Goal: Information Seeking & Learning: Check status

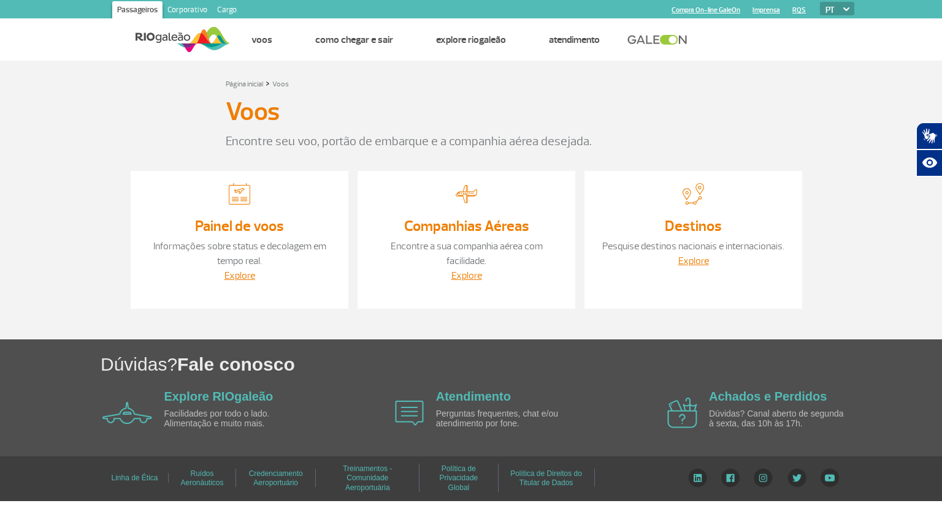
click at [221, 214] on div "Painel de voos Informações sobre status e decolagem em tempo real. Explore" at bounding box center [240, 240] width 218 height 138
click at [233, 267] on link "Informações sobre status e decolagem em tempo real." at bounding box center [239, 253] width 173 height 27
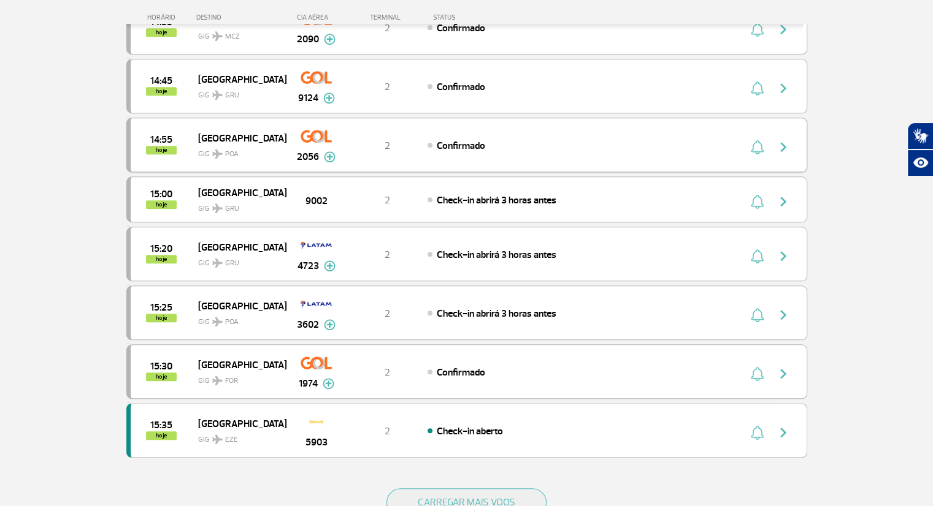
scroll to position [920, 0]
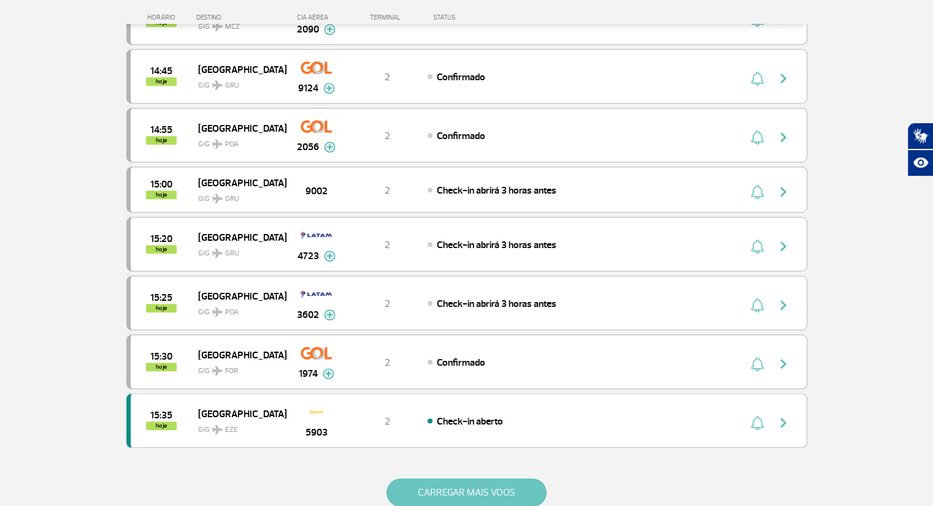
click at [455, 484] on button "CARREGAR MAIS VOOS" at bounding box center [466, 493] width 160 height 28
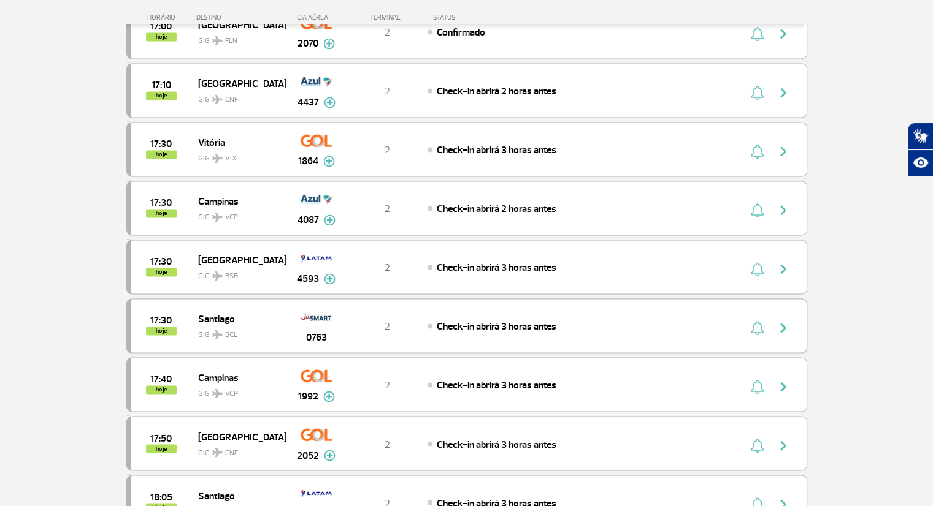
scroll to position [1901, 0]
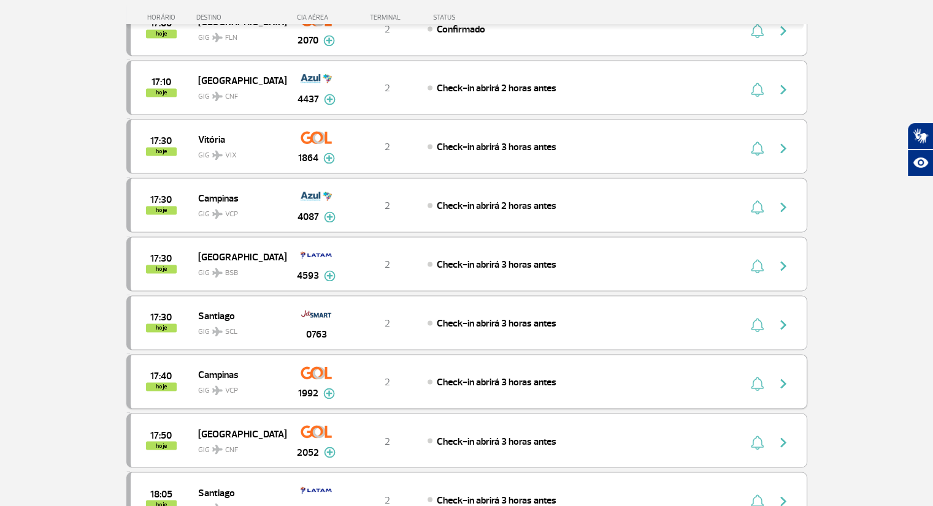
click at [508, 376] on span "Check-in abrirá 3 horas antes" at bounding box center [497, 382] width 120 height 12
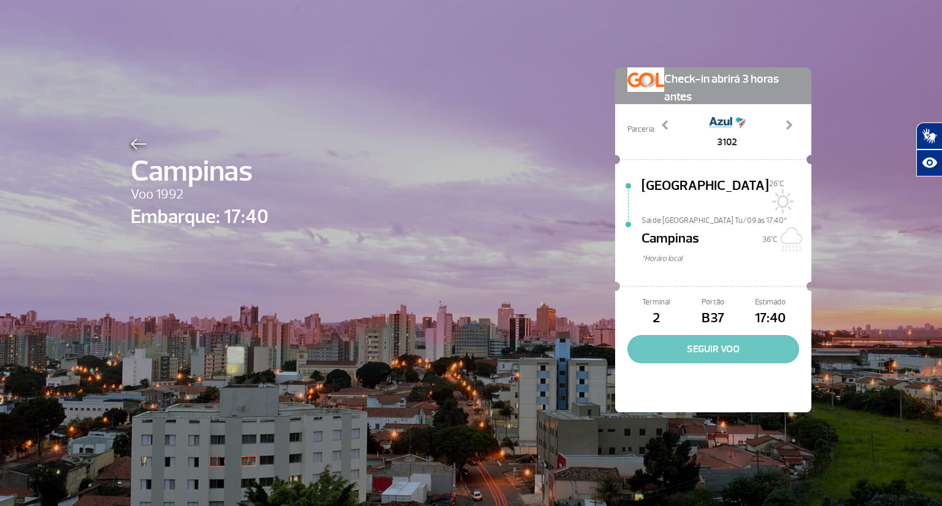
click at [704, 335] on button "SEGUIR VOO" at bounding box center [713, 349] width 172 height 28
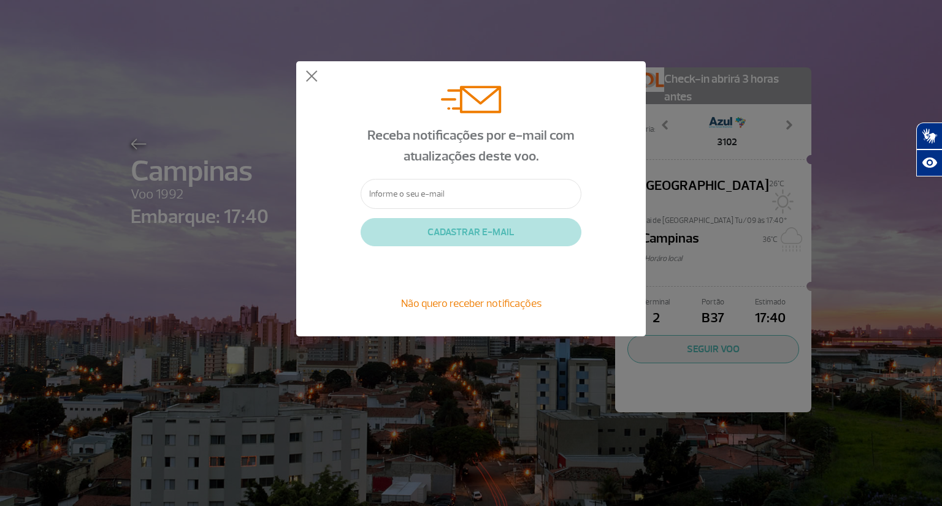
click at [442, 197] on input "text" at bounding box center [471, 194] width 221 height 30
click at [319, 77] on div "Receba notificações por e-mail com atualizações deste voo. CADASTRAR E-MAIL Não…" at bounding box center [470, 198] width 349 height 275
click at [315, 69] on div "Receba notificações por e-mail com atualizações deste voo. CADASTRAR E-MAIL Não…" at bounding box center [470, 198] width 349 height 275
click at [311, 77] on button at bounding box center [311, 77] width 12 height 12
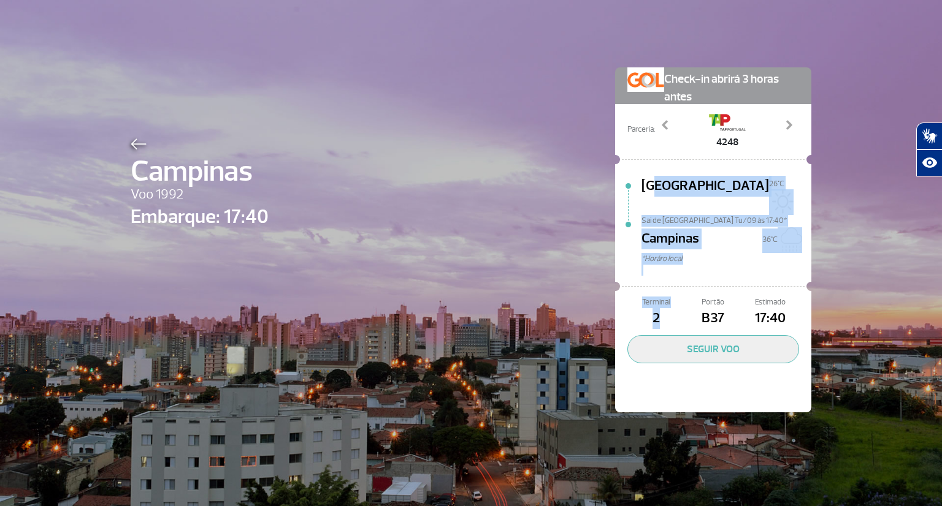
drag, startPoint x: 650, startPoint y: 192, endPoint x: 676, endPoint y: 311, distance: 122.3
click at [675, 314] on div "Check-in abrirá 3 horas antes Parceria: 3102 4248 7520 Previous Next Rio de Jan…" at bounding box center [713, 239] width 196 height 345
click at [676, 308] on span "2" at bounding box center [655, 318] width 57 height 21
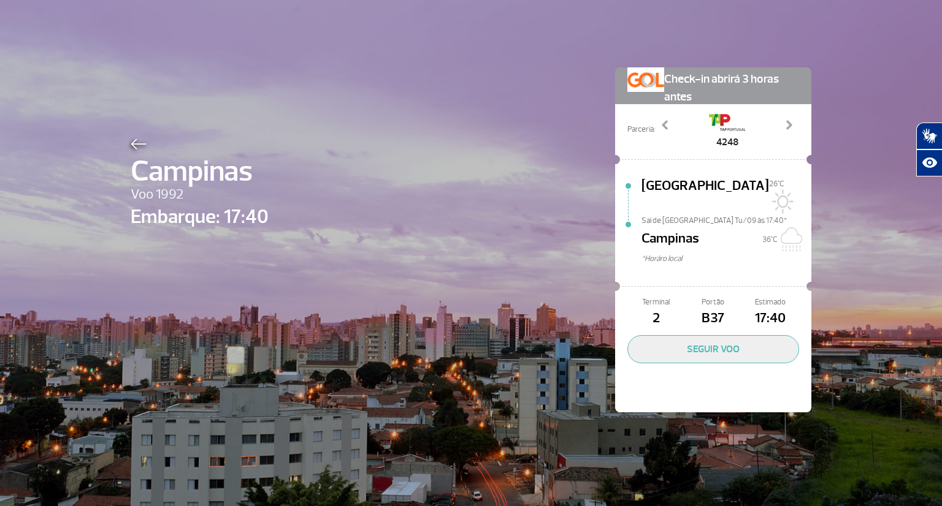
click at [720, 253] on span "*Horáro local" at bounding box center [726, 259] width 170 height 12
click at [785, 229] on img at bounding box center [789, 239] width 25 height 25
drag, startPoint x: 772, startPoint y: 227, endPoint x: 764, endPoint y: 250, distance: 24.0
click at [764, 250] on div "Rio de Janeiro 26°C Sai de Rio de Janeiro Tu/09 às 17:40* Campinas 36°C *Horáro…" at bounding box center [726, 228] width 170 height 104
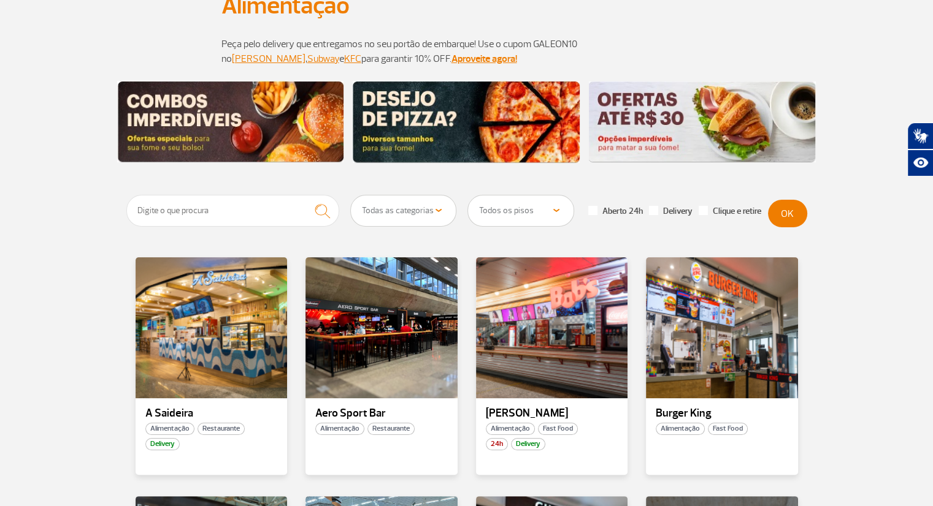
scroll to position [123, 0]
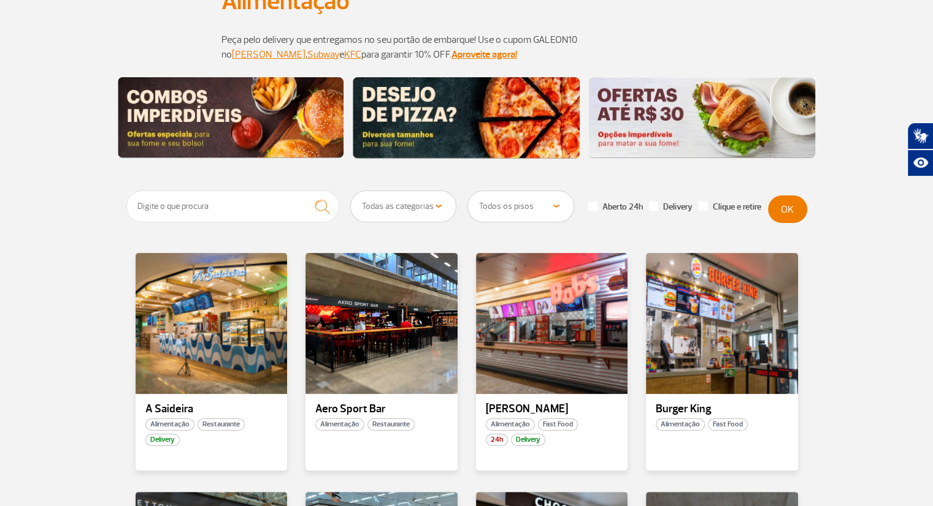
click at [437, 123] on img at bounding box center [466, 118] width 227 height 82
click at [231, 144] on img at bounding box center [230, 118] width 227 height 82
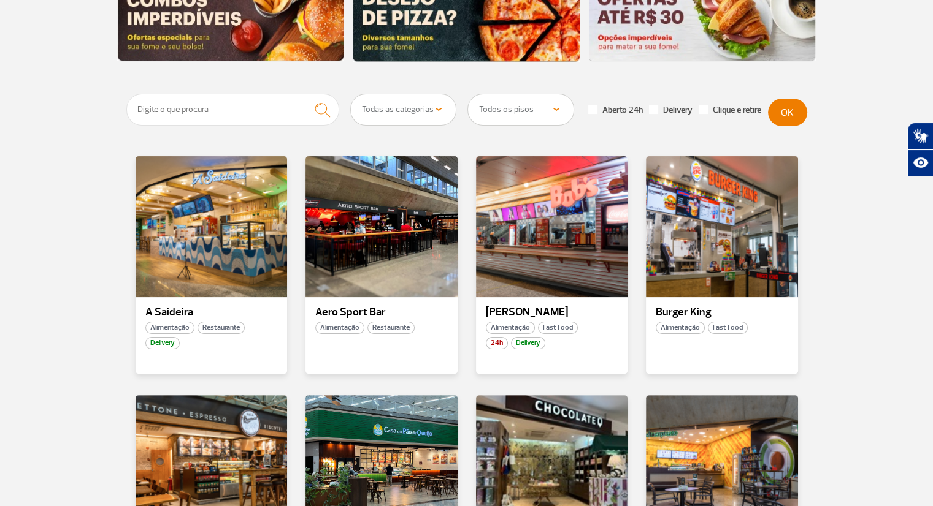
scroll to position [245, 0]
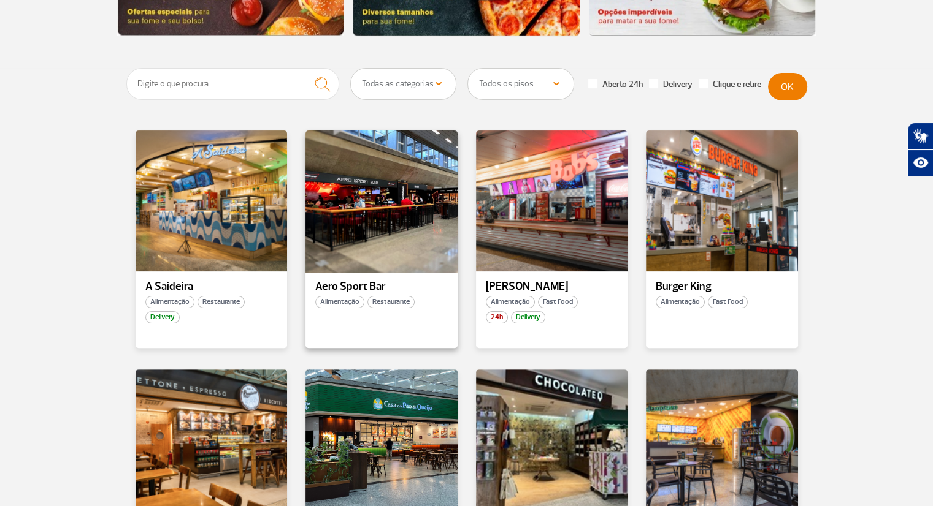
drag, startPoint x: 372, startPoint y: 212, endPoint x: 326, endPoint y: 272, distance: 76.2
click at [326, 272] on div at bounding box center [381, 201] width 155 height 144
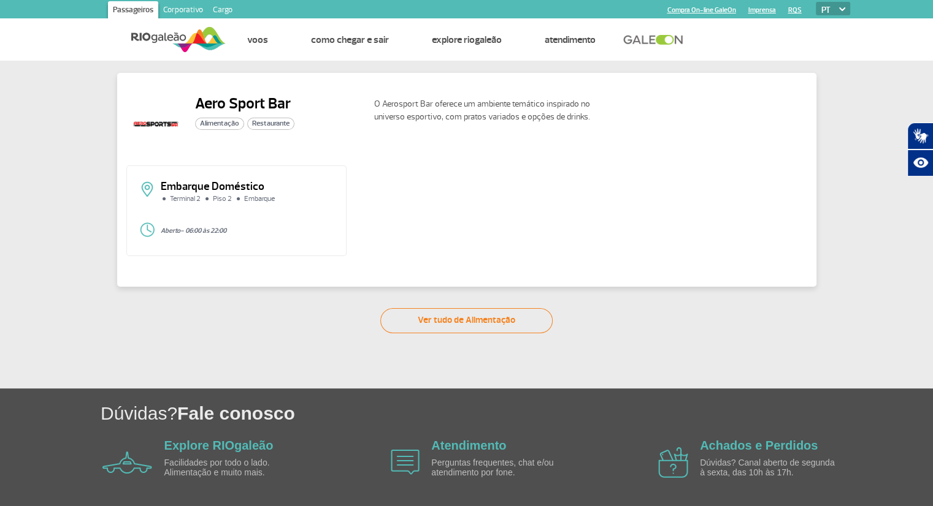
click at [248, 103] on h2 "Aero Sport Bar" at bounding box center [244, 103] width 99 height 18
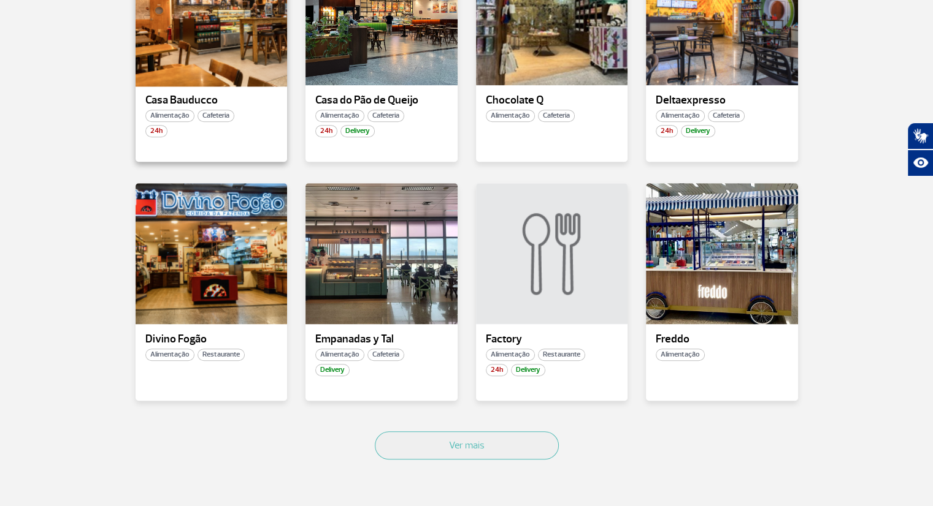
scroll to position [674, 0]
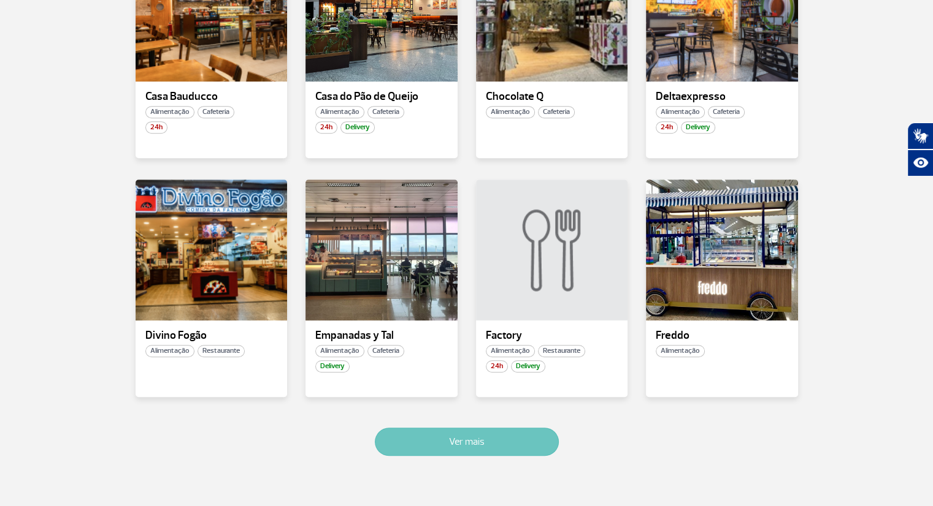
click at [498, 440] on button "Ver mais" at bounding box center [467, 442] width 184 height 28
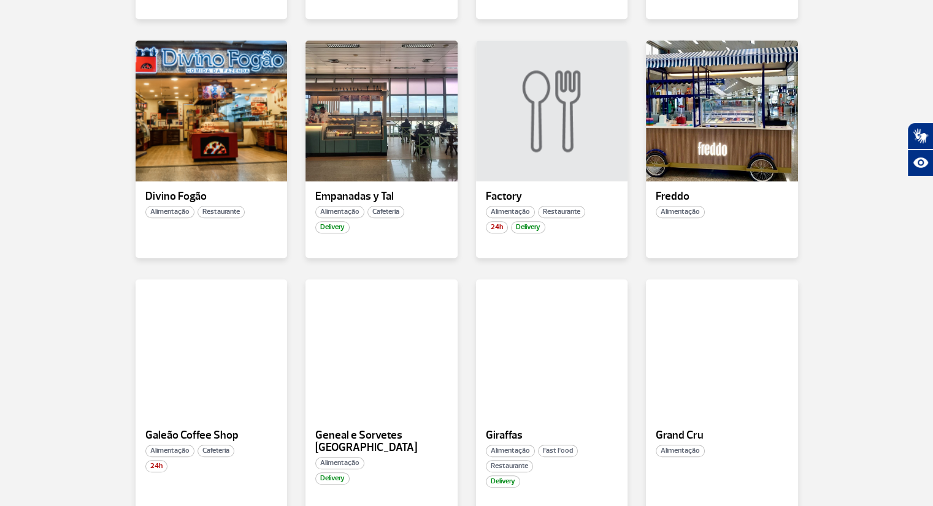
scroll to position [916, 0]
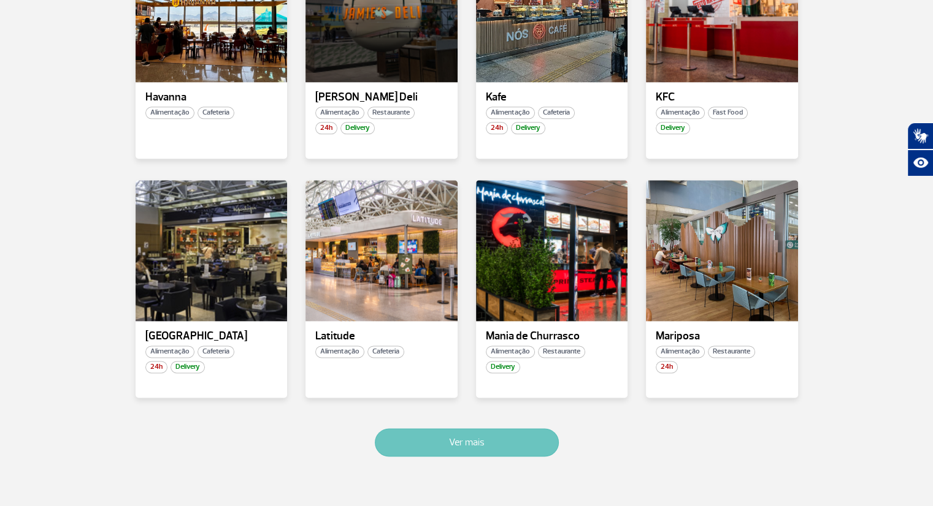
click at [492, 444] on button "Ver mais" at bounding box center [467, 443] width 184 height 28
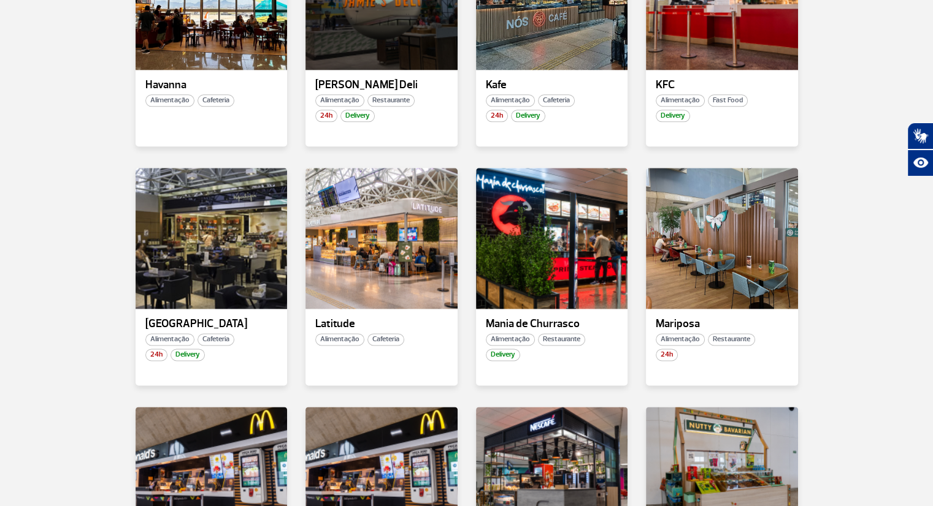
scroll to position [2124, 0]
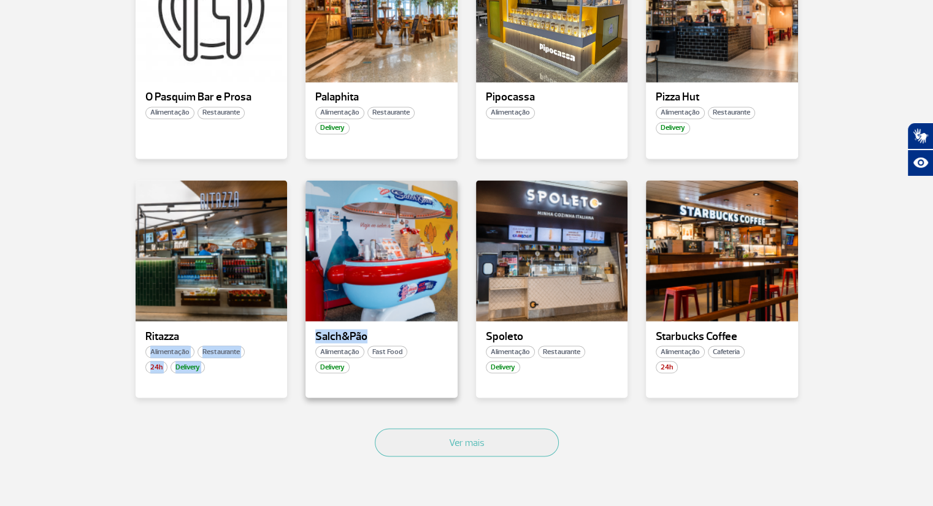
drag, startPoint x: 302, startPoint y: 332, endPoint x: 365, endPoint y: 334, distance: 63.8
click at [365, 334] on div "Mc [PERSON_NAME] Alimentação Fast Food Mc [PERSON_NAME] Sorvete Alimentação Fas…" at bounding box center [466, 60] width 681 height 717
click at [372, 334] on p "Salch&Pão" at bounding box center [381, 336] width 132 height 12
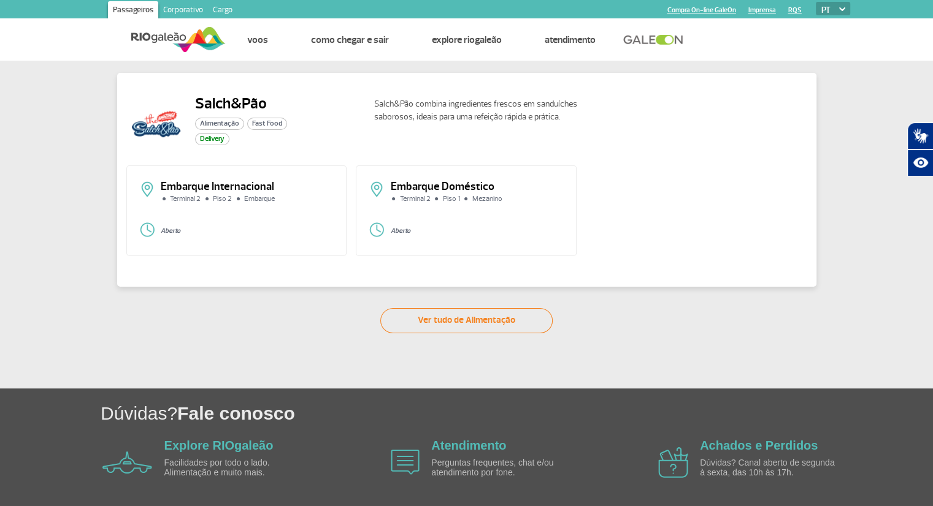
click at [243, 98] on h2 "Salch&Pão" at bounding box center [241, 103] width 92 height 18
